Goal: Information Seeking & Learning: Learn about a topic

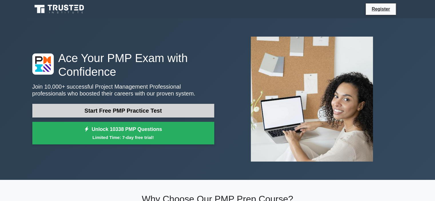
click at [128, 113] on link "Start Free PMP Practice Test" at bounding box center [123, 111] width 182 height 14
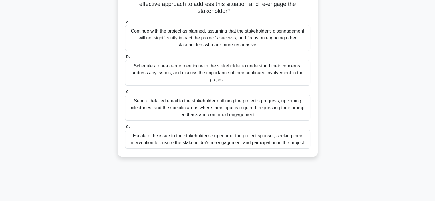
scroll to position [95, 0]
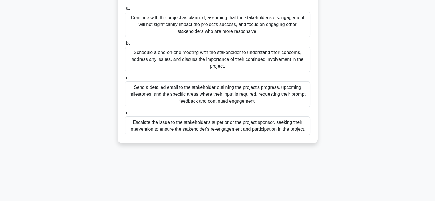
click at [139, 59] on div "Schedule a one-on-one meeting with the stakeholder to understand their concerns…" at bounding box center [217, 60] width 185 height 26
click at [125, 45] on input "b. Schedule a one-on-one meeting with the stakeholder to understand their conce…" at bounding box center [125, 43] width 0 height 4
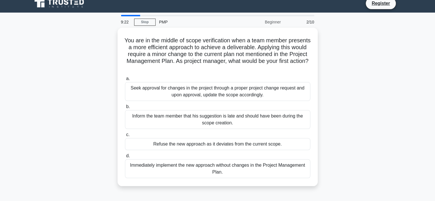
scroll to position [0, 0]
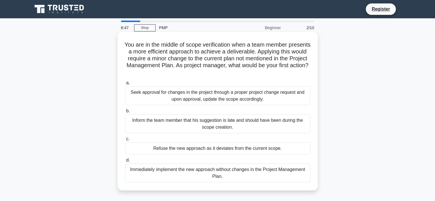
click at [153, 100] on div "Seek approval for changes in the project through a proper project change reques…" at bounding box center [217, 95] width 185 height 19
click at [125, 85] on input "a. Seek approval for changes in the project through a proper project change req…" at bounding box center [125, 83] width 0 height 4
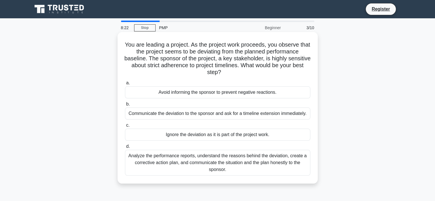
click at [199, 158] on div "Analyze the performance reports, understand the reasons behind the deviation, c…" at bounding box center [217, 163] width 185 height 26
click at [125, 148] on input "d. Analyze the performance reports, understand the reasons behind the deviation…" at bounding box center [125, 147] width 0 height 4
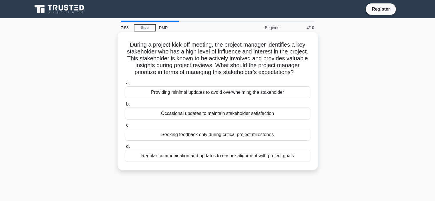
click at [174, 162] on div "Regular communication and updates to ensure alignment with project goals" at bounding box center [217, 156] width 185 height 12
click at [125, 148] on input "d. Regular communication and updates to ensure alignment with project goals" at bounding box center [125, 147] width 0 height 4
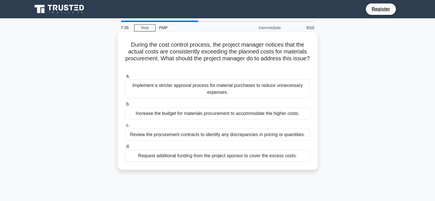
click at [159, 95] on div "Implement a stricter approval process for material purchases to reduce unnecess…" at bounding box center [217, 88] width 185 height 19
click at [125, 78] on input "a. Implement a stricter approval process for material purchases to reduce unnec…" at bounding box center [125, 76] width 0 height 4
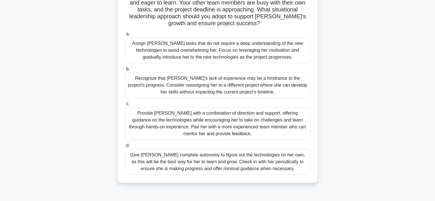
scroll to position [57, 0]
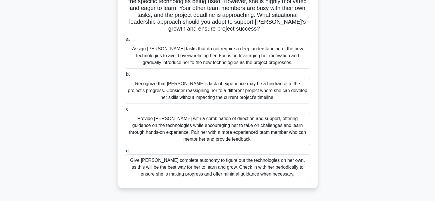
click at [162, 128] on div "Provide Sarah with a combination of direction and support, offering guidance on…" at bounding box center [217, 129] width 185 height 33
click at [125, 111] on input "c. Provide Sarah with a combination of direction and support, offering guidance…" at bounding box center [125, 109] width 0 height 4
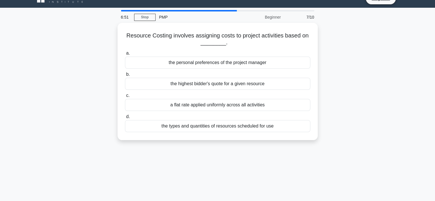
scroll to position [0, 0]
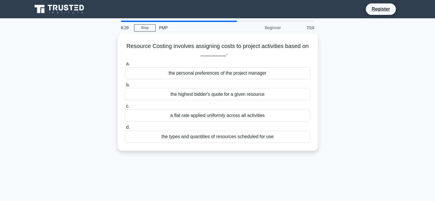
click at [95, 102] on div "Resource Costing involves assigning costs to project activities based on ______…" at bounding box center [217, 95] width 377 height 124
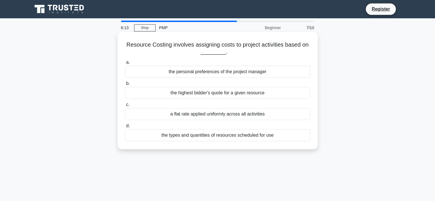
click at [198, 137] on div "the types and quantities of resources scheduled for use" at bounding box center [217, 135] width 185 height 12
click at [125, 128] on input "d. the types and quantities of resources scheduled for use" at bounding box center [125, 126] width 0 height 4
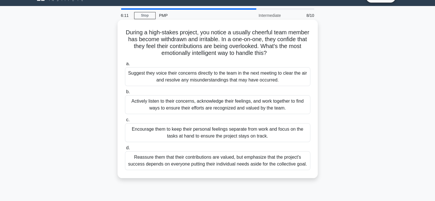
scroll to position [19, 0]
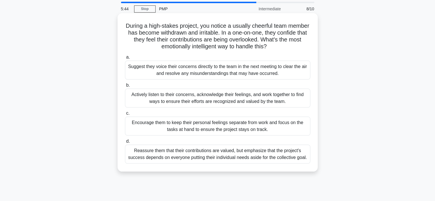
click at [137, 100] on div "Actively listen to their concerns, acknowledge their feelings, and work togethe…" at bounding box center [217, 98] width 185 height 19
click at [125, 87] on input "b. Actively listen to their concerns, acknowledge their feelings, and work toge…" at bounding box center [125, 85] width 0 height 4
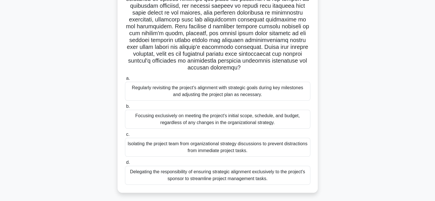
scroll to position [108, 0]
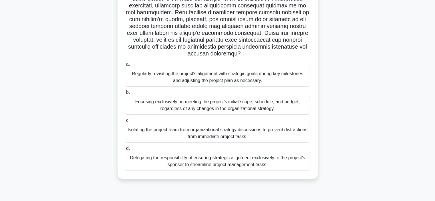
click at [161, 79] on div "Regularly revisiting the project's alignment with strategic goals during key mi…" at bounding box center [217, 77] width 185 height 19
click at [125, 66] on input "a. Regularly revisiting the project's alignment with strategic goals during key…" at bounding box center [125, 65] width 0 height 4
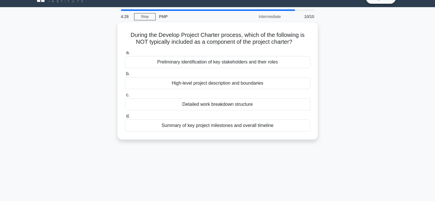
scroll to position [0, 0]
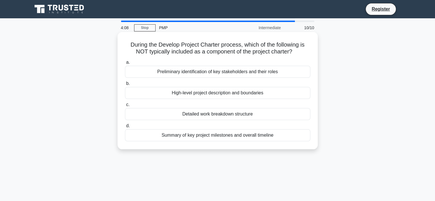
click at [162, 117] on div "Detailed work breakdown structure" at bounding box center [217, 114] width 185 height 12
click at [125, 107] on input "c. Detailed work breakdown structure" at bounding box center [125, 105] width 0 height 4
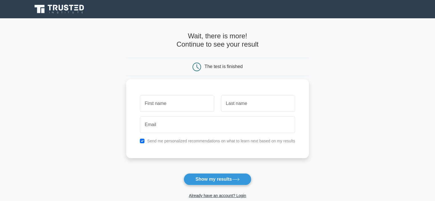
click at [169, 101] on input "text" at bounding box center [177, 103] width 74 height 17
type input "A"
click at [217, 176] on button "Show my results" at bounding box center [216, 179] width 67 height 12
type input "Anna"
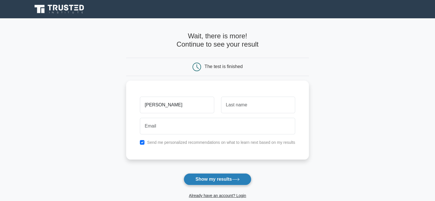
click at [217, 180] on button "Show my results" at bounding box center [216, 179] width 67 height 12
type input "Petrova"
click at [213, 176] on button "Show my results" at bounding box center [216, 179] width 67 height 12
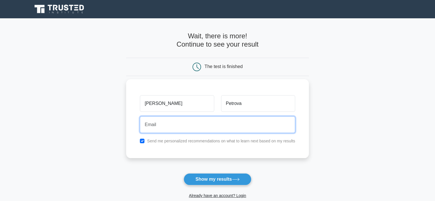
click at [203, 129] on input "email" at bounding box center [217, 124] width 155 height 17
type input "aprokhorova31@gmail.com"
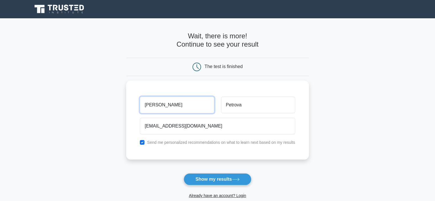
drag, startPoint x: 140, startPoint y: 101, endPoint x: 123, endPoint y: 99, distance: 16.7
click at [123, 99] on main "Wait, there is more! Continue to see your result The test is finished Anna Petr…" at bounding box center [217, 121] width 435 height 206
type input "Alina"
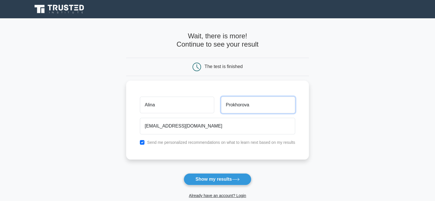
type input "Prokhorova"
click at [231, 186] on div "Already have an account? Login" at bounding box center [217, 192] width 183 height 14
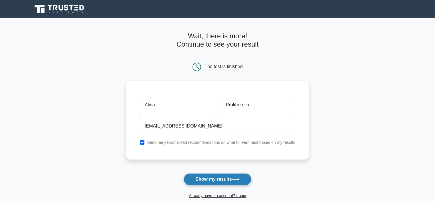
click at [231, 181] on button "Show my results" at bounding box center [216, 179] width 67 height 12
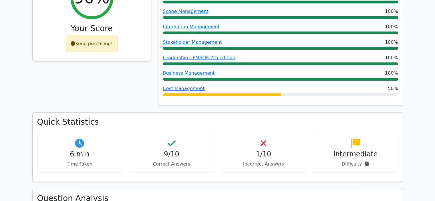
scroll to position [343, 0]
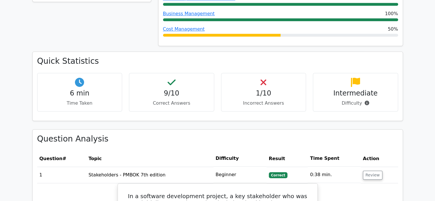
click at [355, 92] on div "Intermediate Difficulty" at bounding box center [355, 92] width 85 height 39
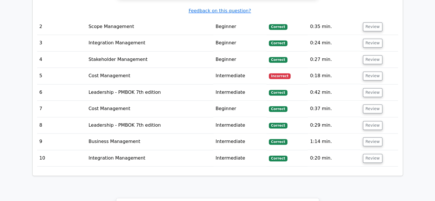
scroll to position [838, 0]
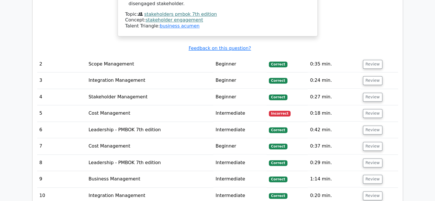
click at [235, 122] on td "Intermediate" at bounding box center [239, 130] width 53 height 16
click at [109, 105] on td "Cost Management" at bounding box center [149, 113] width 127 height 16
click at [371, 109] on button "Review" at bounding box center [372, 113] width 19 height 9
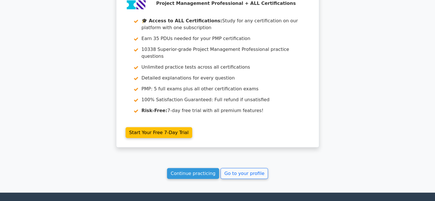
scroll to position [0, 0]
